Goal: Task Accomplishment & Management: Manage account settings

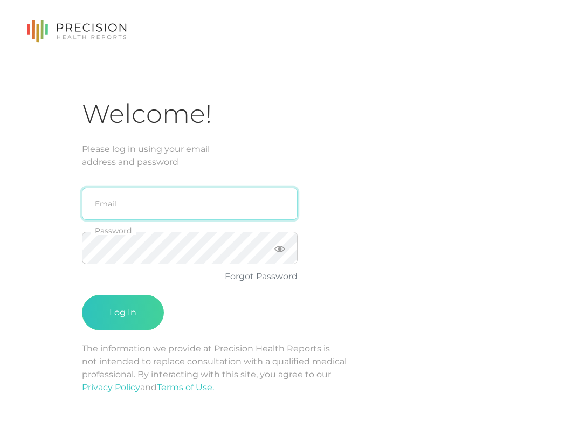
click at [188, 200] on input "email" at bounding box center [190, 204] width 216 height 32
type input "[EMAIL_ADDRESS][DOMAIN_NAME]"
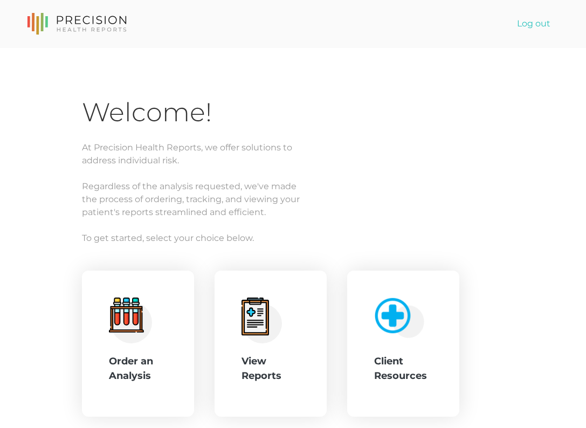
scroll to position [68, 0]
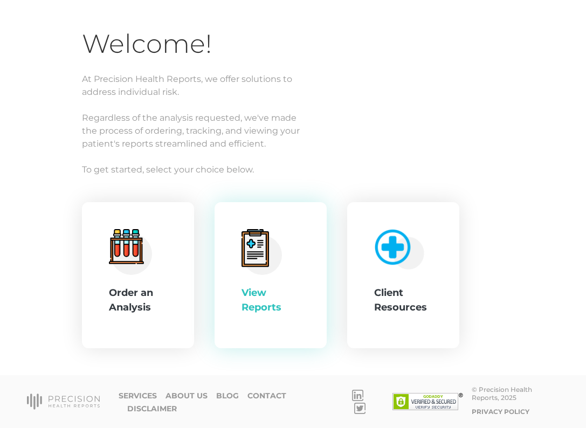
click at [279, 229] on icon at bounding box center [262, 252] width 40 height 46
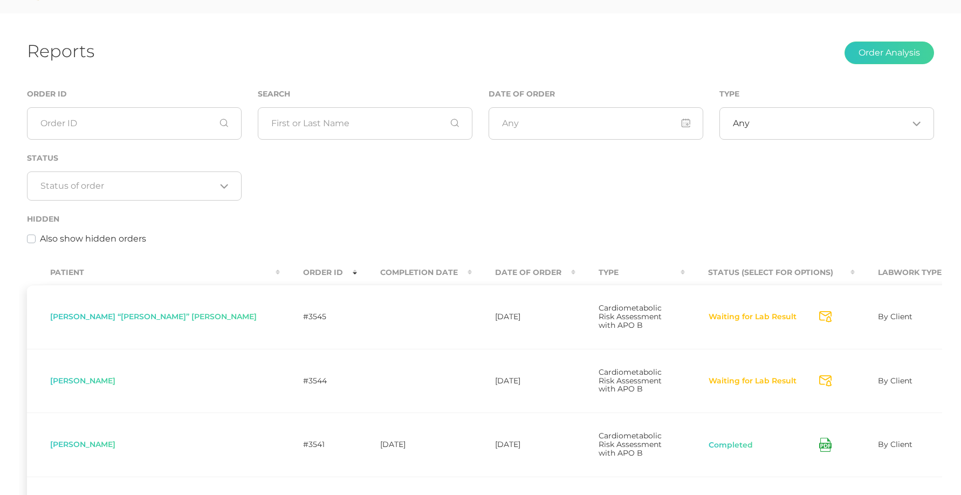
scroll to position [9, 0]
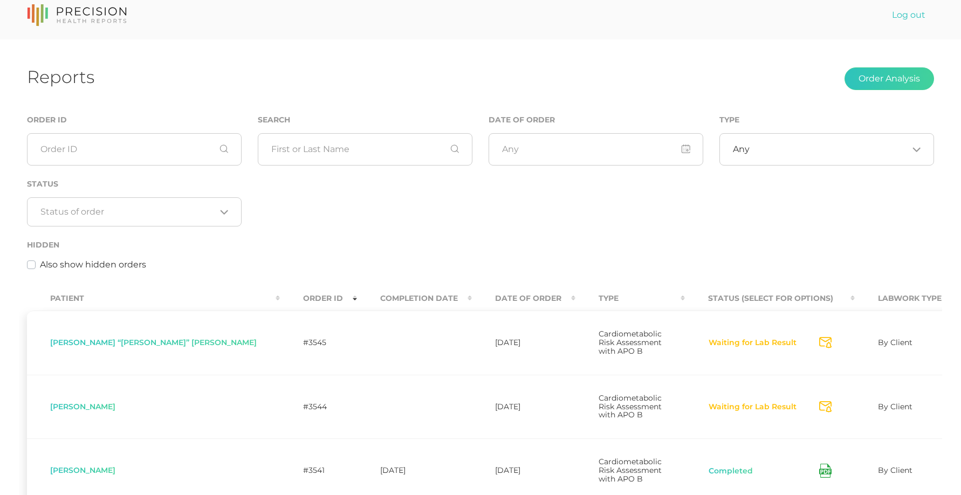
click at [40, 265] on label "Also show hidden orders" at bounding box center [93, 264] width 106 height 13
click at [30, 265] on input "Also show hidden orders" at bounding box center [31, 263] width 9 height 11
click at [40, 265] on label "Also show hidden orders" at bounding box center [93, 264] width 106 height 13
click at [30, 265] on input "Also show hidden orders" at bounding box center [31, 263] width 9 height 11
checkbox input "false"
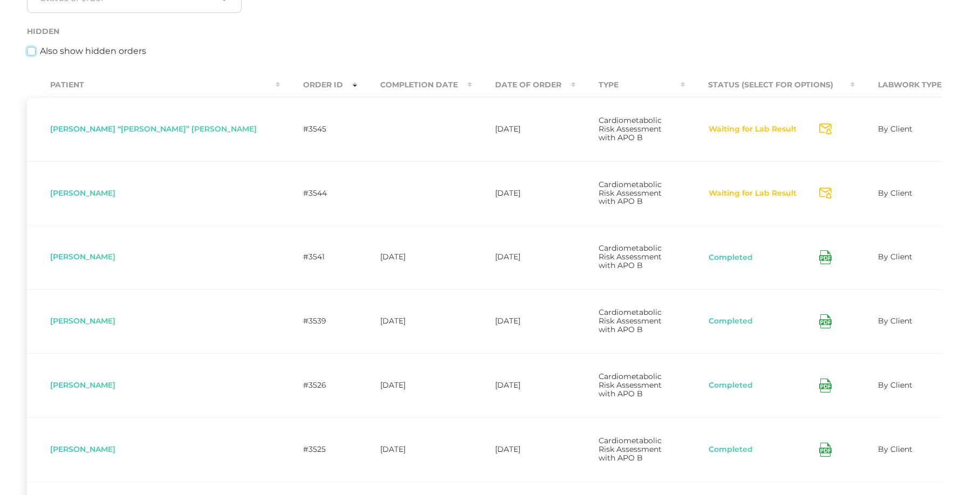
scroll to position [223, 0]
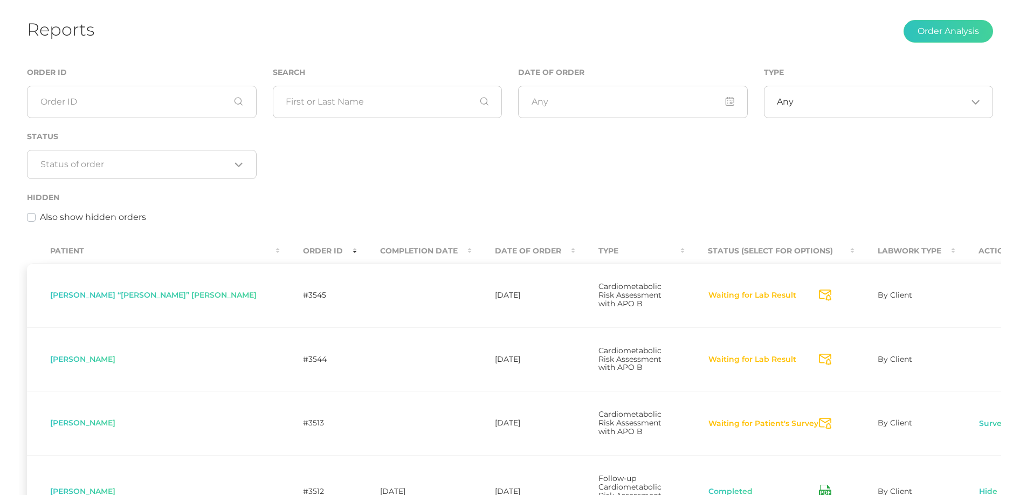
scroll to position [0, 0]
